Goal: Navigation & Orientation: Find specific page/section

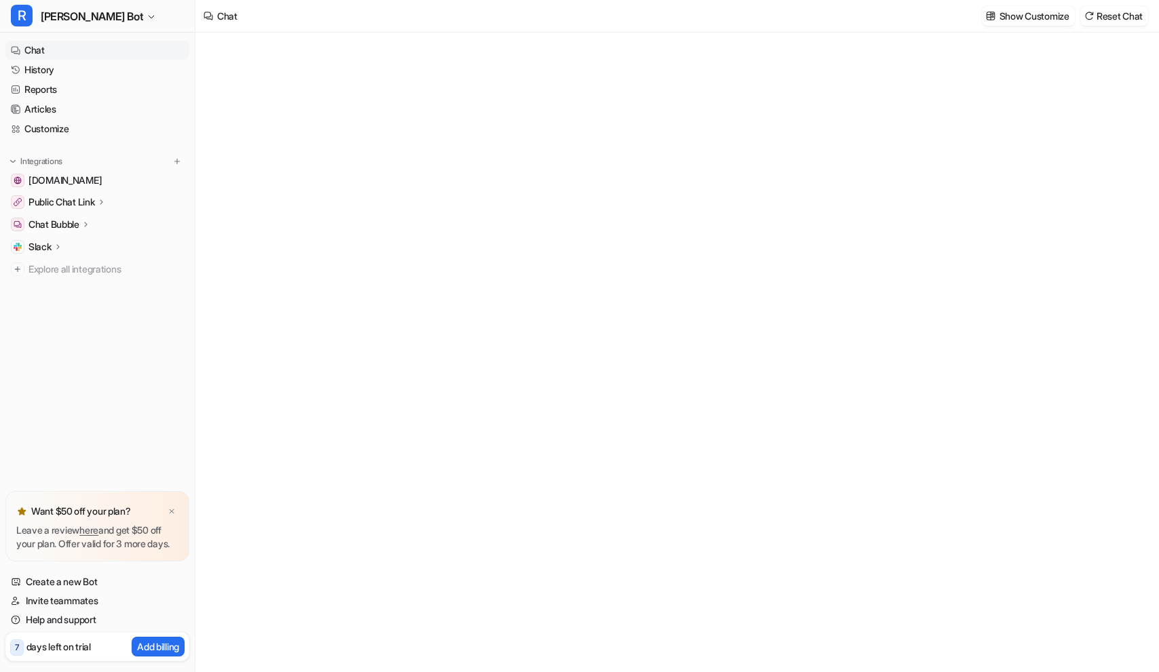
type textarea "**********"
click at [104, 97] on link "Reports" at bounding box center [97, 89] width 184 height 19
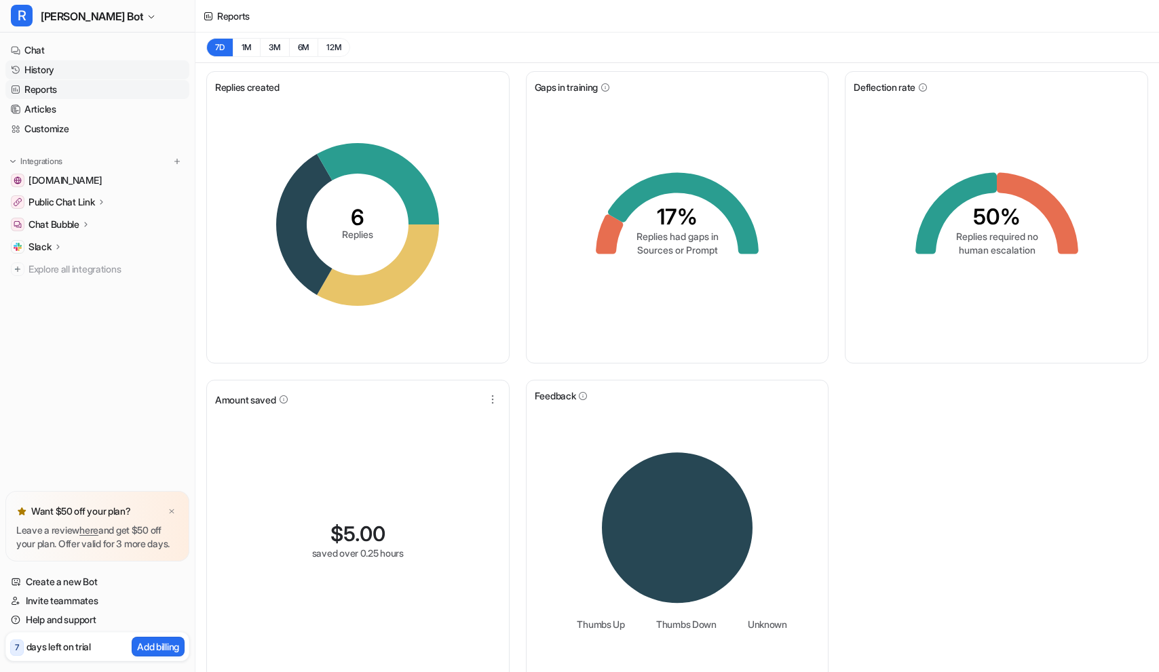
click at [97, 71] on link "History" at bounding box center [97, 69] width 184 height 19
